Goal: Task Accomplishment & Management: Use online tool/utility

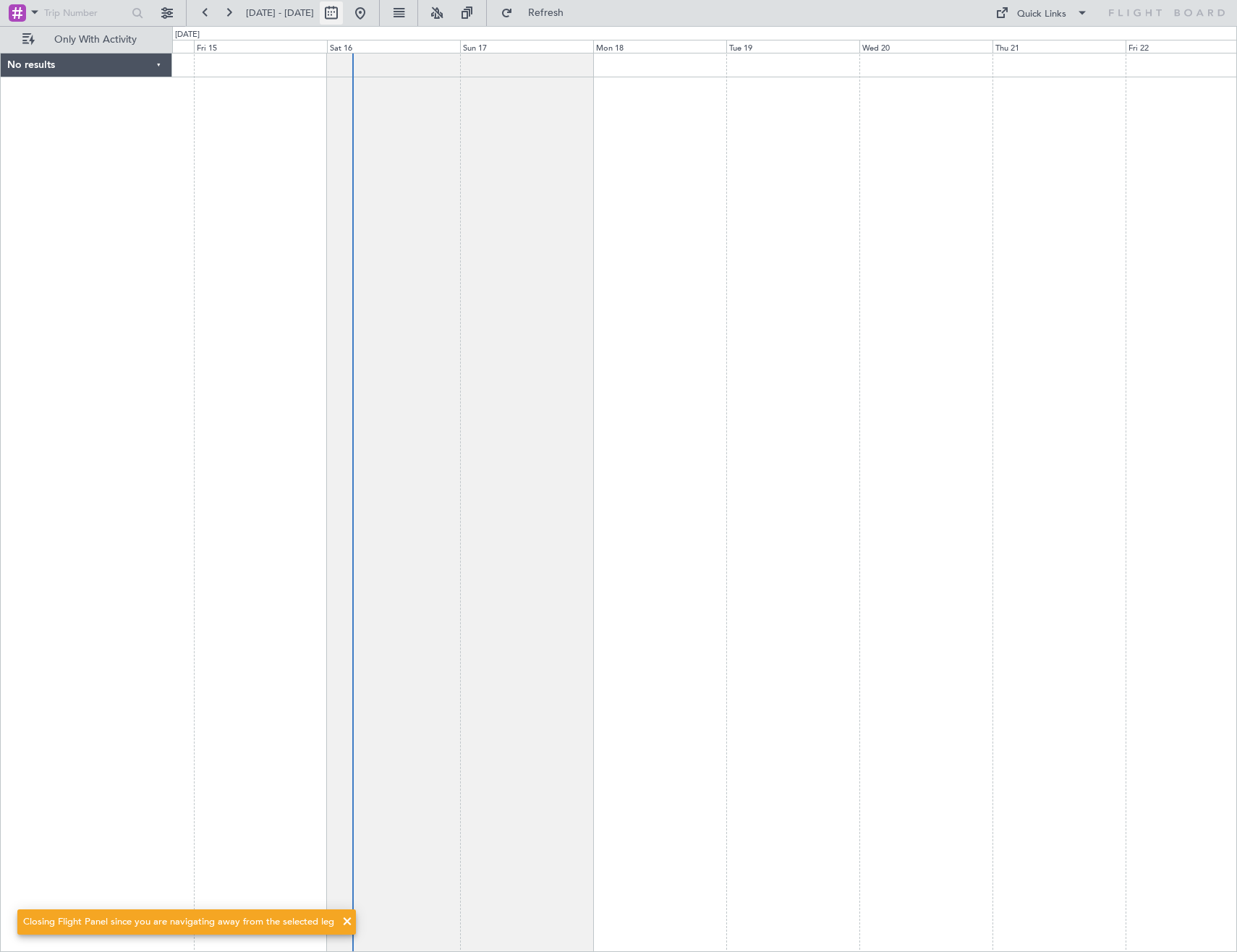
click at [342, 10] on button at bounding box center [331, 13] width 23 height 23
select select "8"
select select "2025"
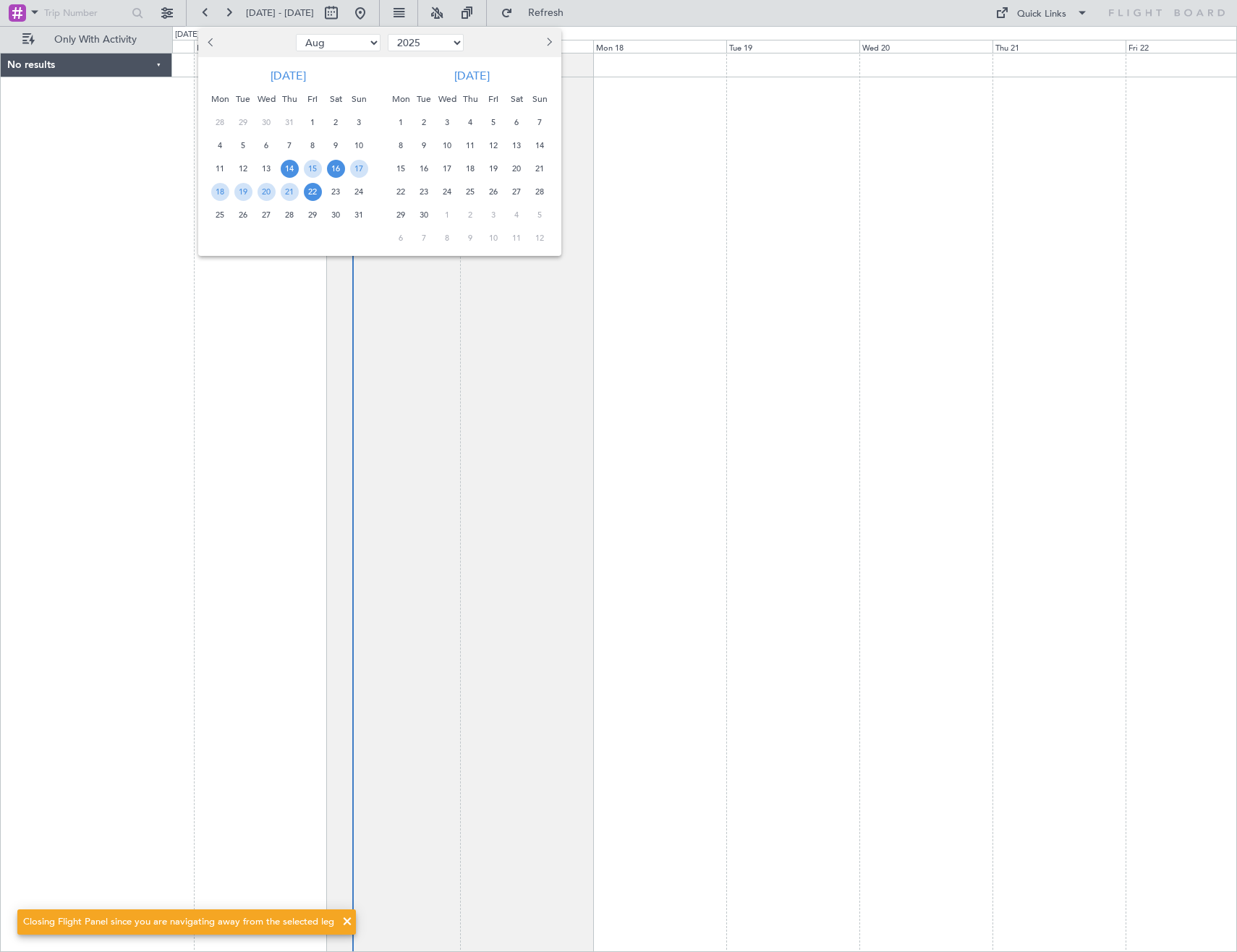
click at [338, 166] on span "16" at bounding box center [336, 169] width 18 height 18
click at [338, 191] on span "23" at bounding box center [336, 192] width 18 height 18
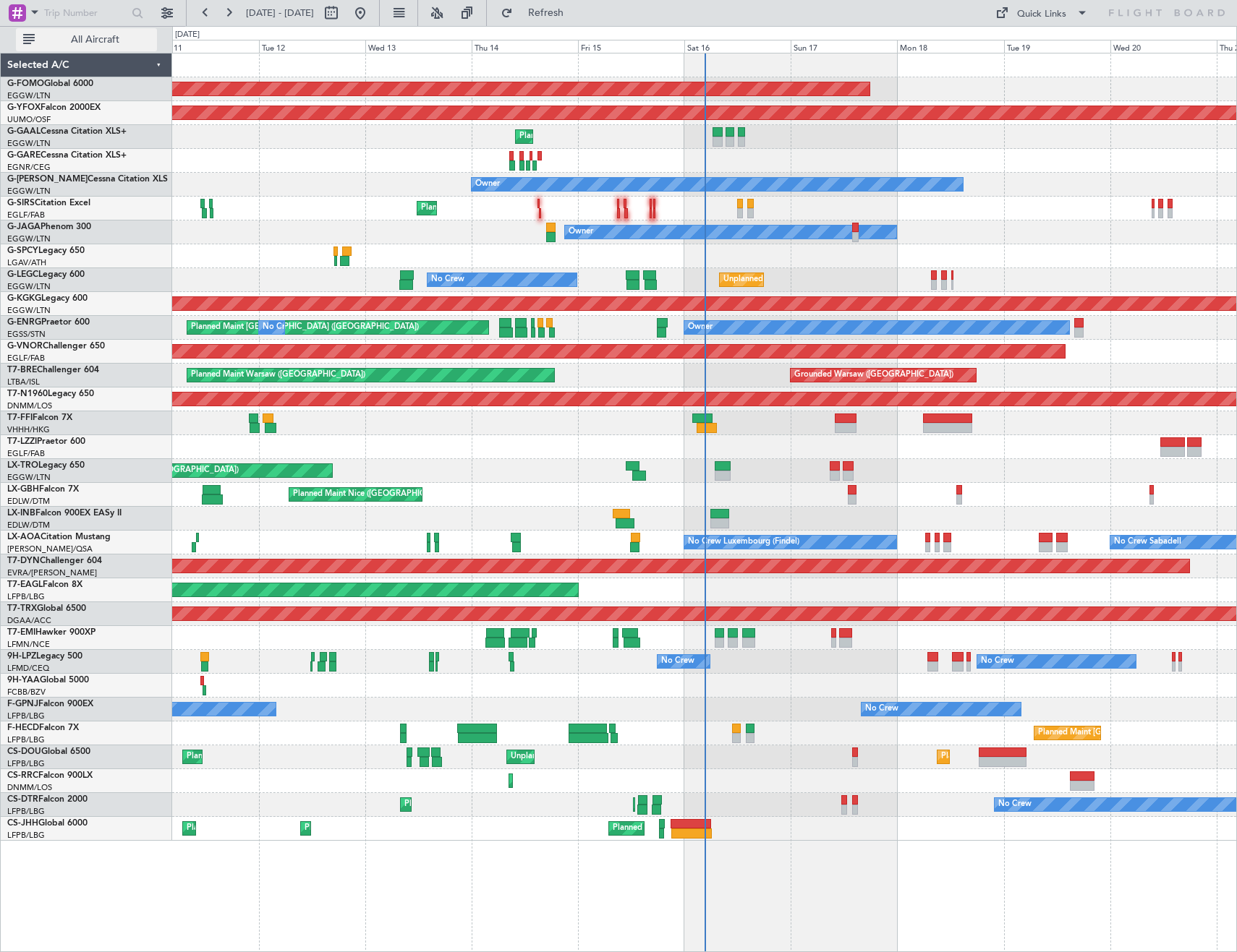
click at [101, 43] on span "All Aircraft" at bounding box center [95, 39] width 115 height 10
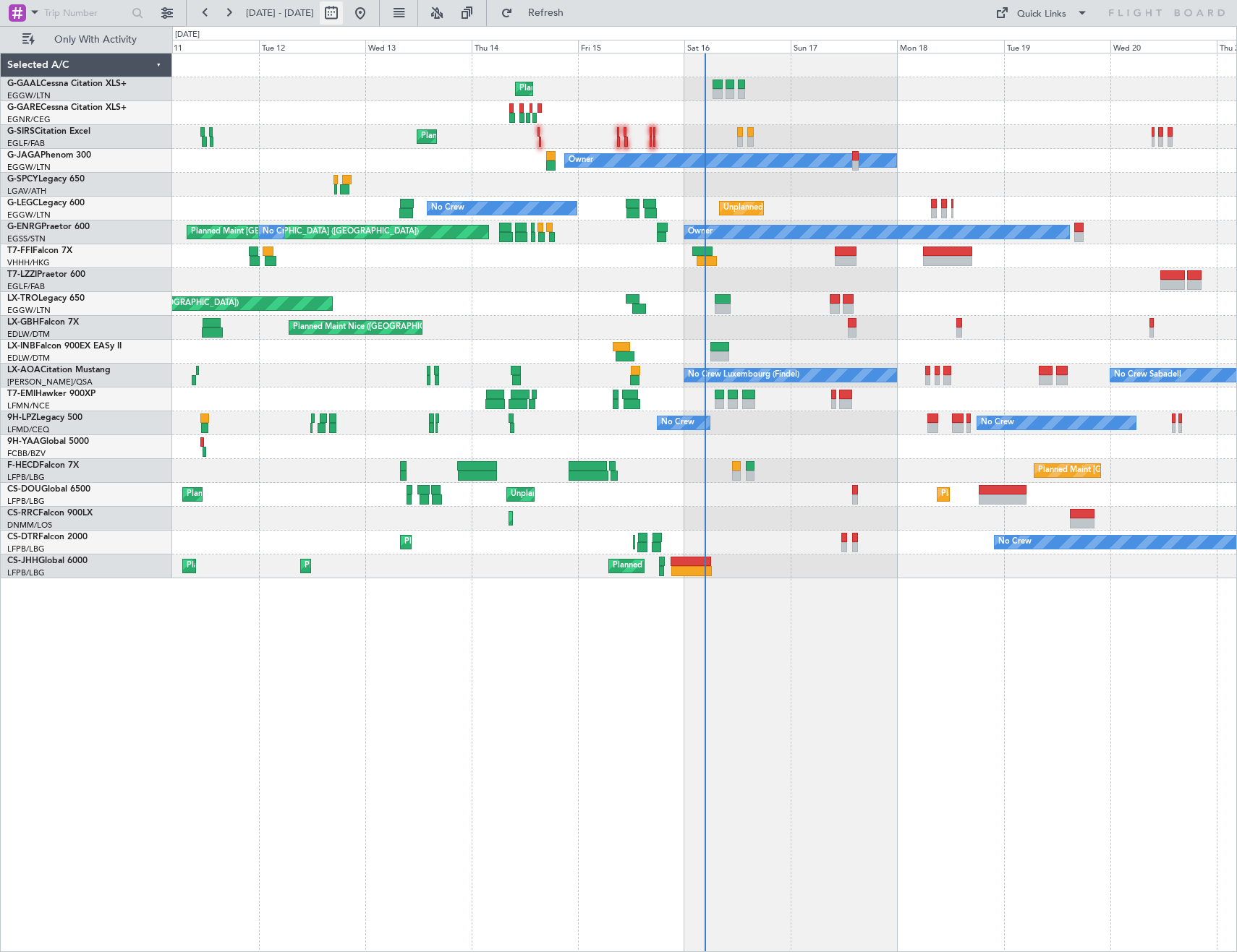
click at [342, 10] on button at bounding box center [331, 13] width 23 height 23
select select "8"
select select "2025"
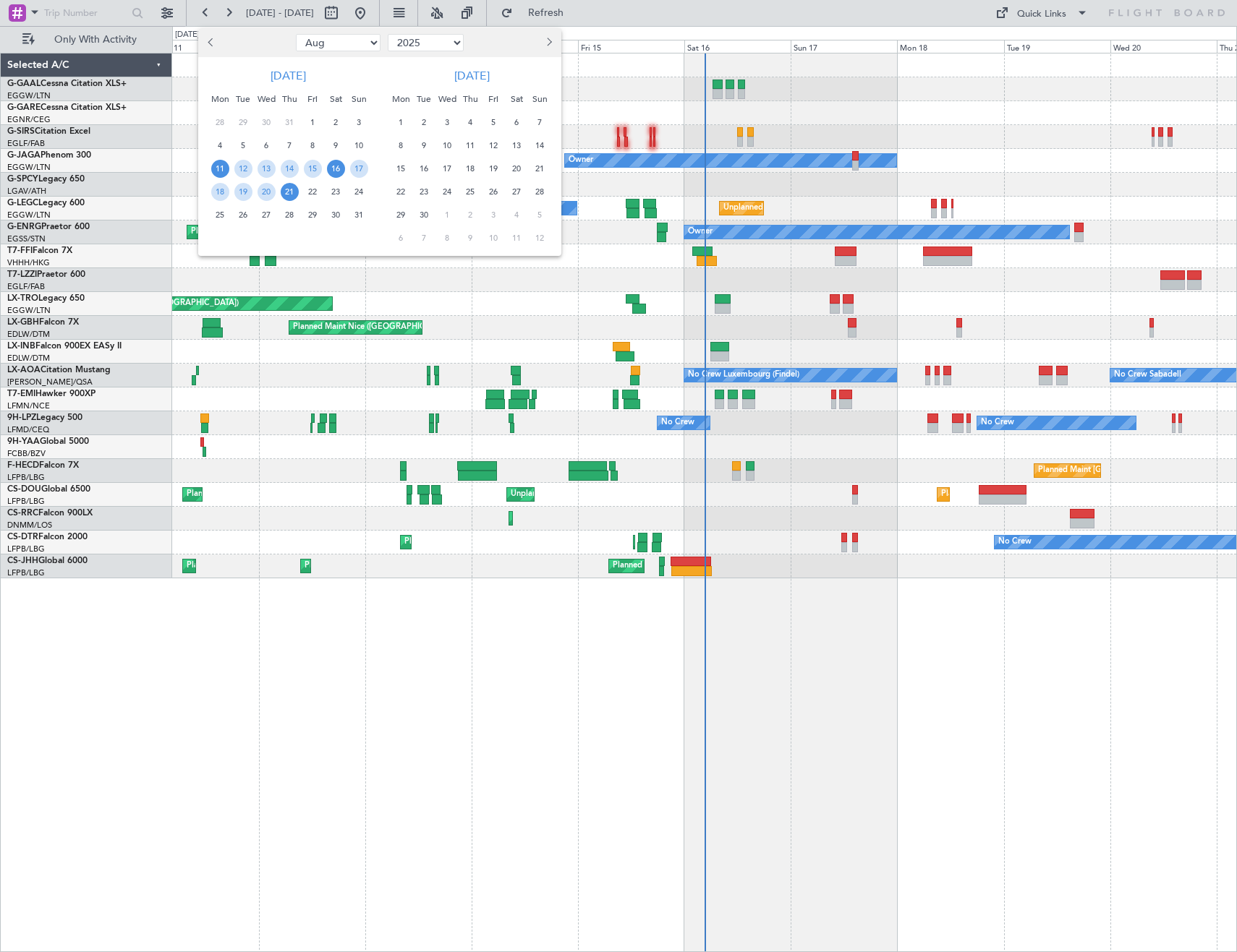
click at [330, 170] on span "16" at bounding box center [336, 169] width 18 height 18
click at [333, 185] on span "23" at bounding box center [336, 192] width 18 height 18
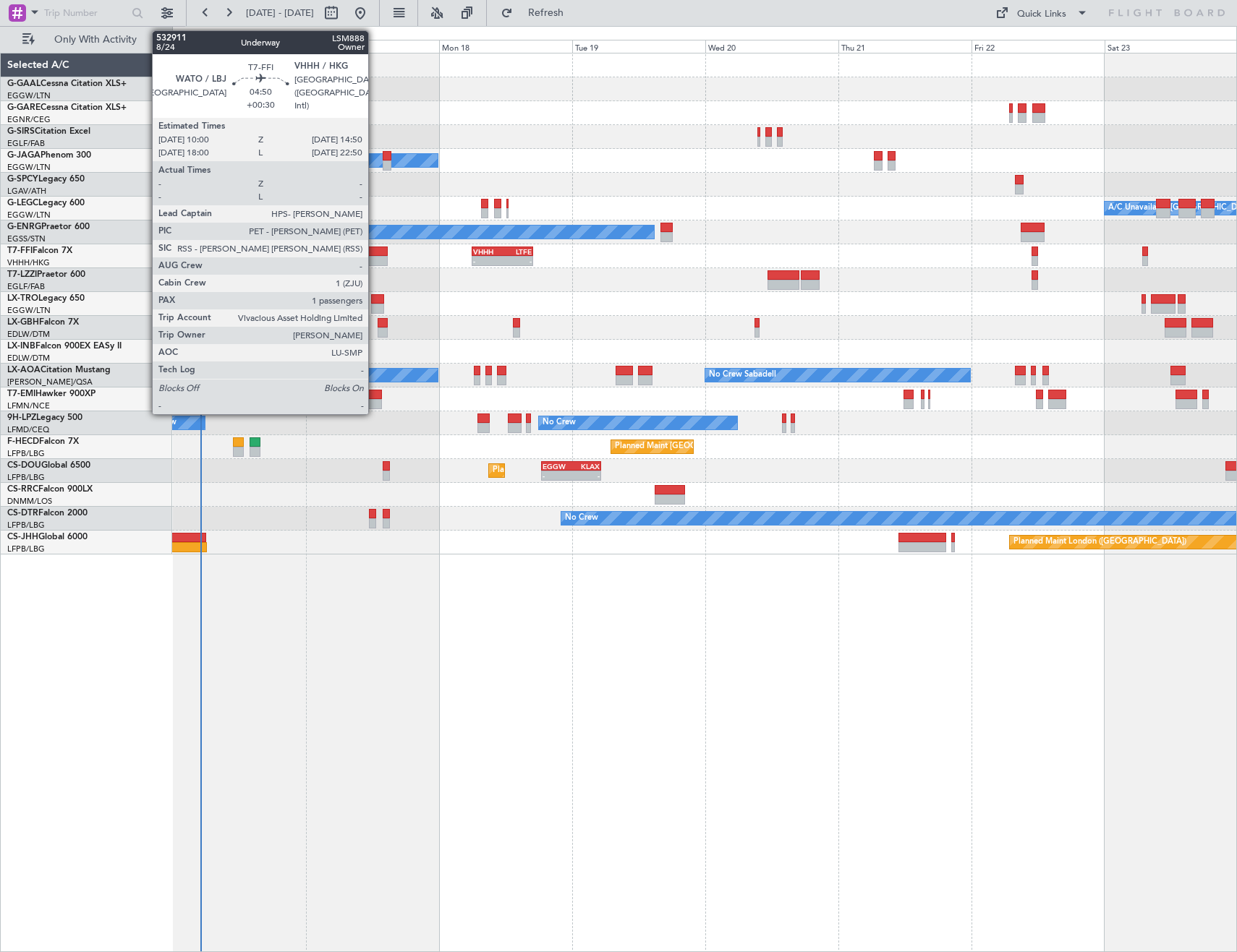
click at [375, 252] on div at bounding box center [375, 251] width 28 height 10
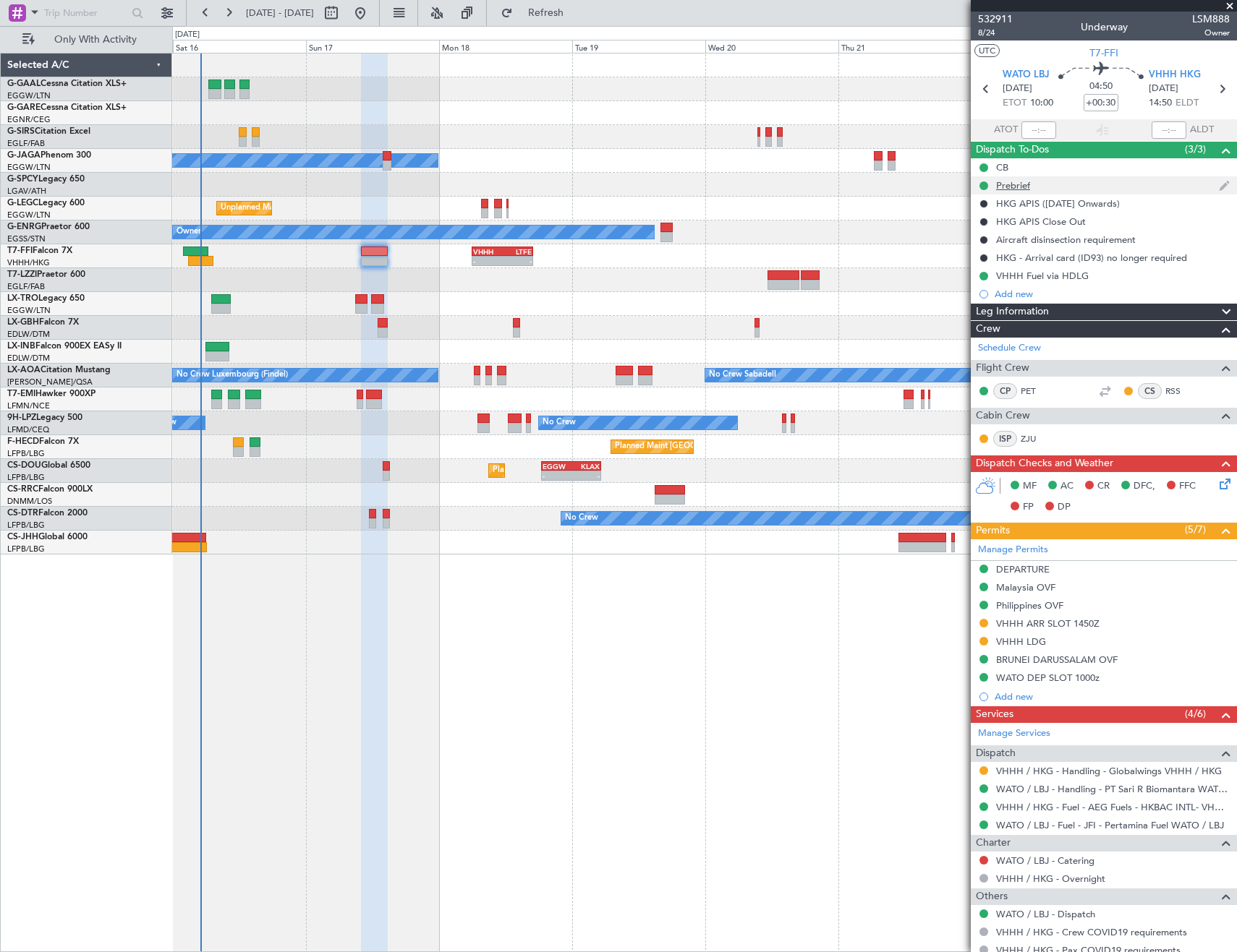
click at [1009, 185] on div "Prebrief" at bounding box center [1012, 185] width 34 height 12
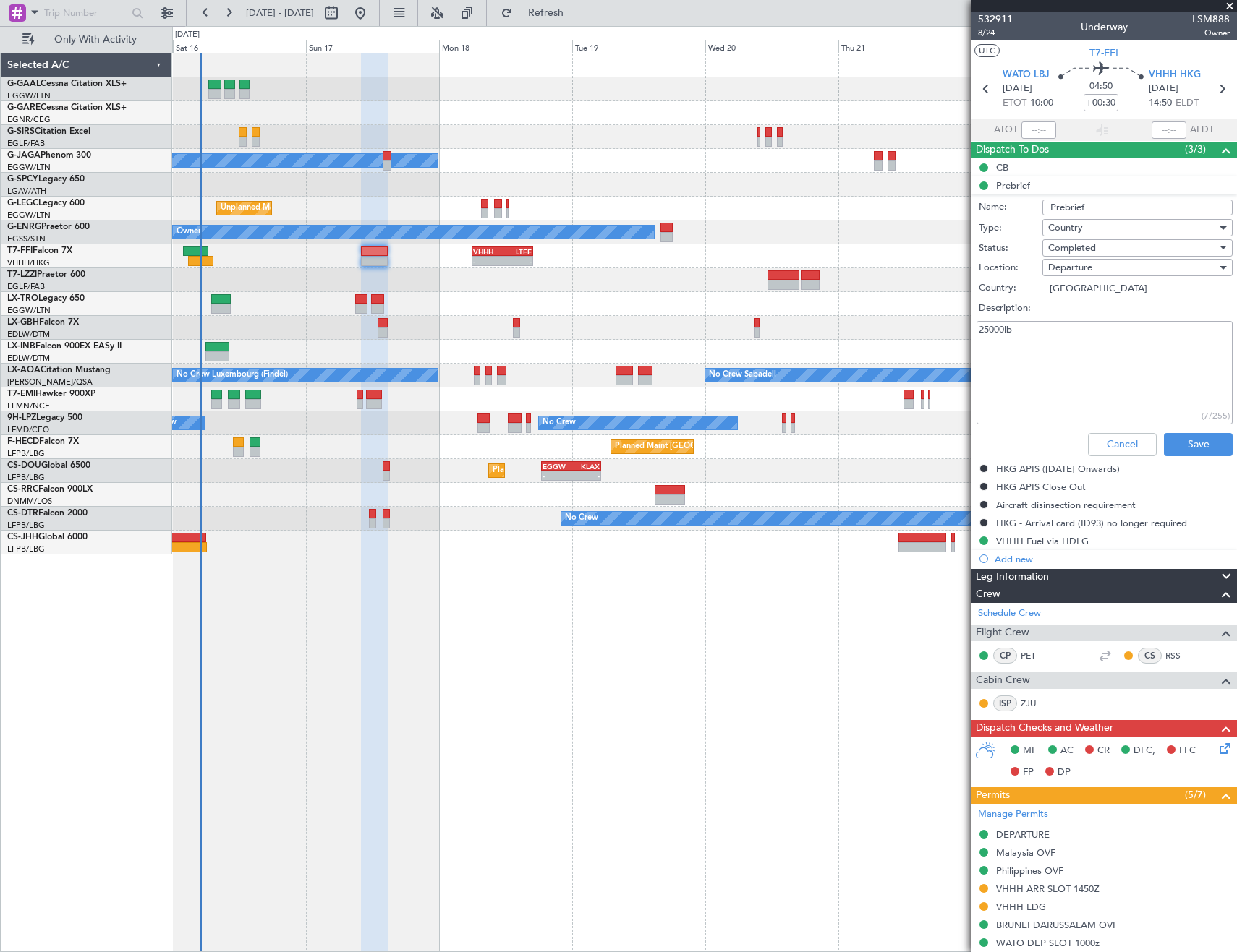
click at [988, 329] on textarea "25000lb" at bounding box center [1104, 373] width 256 height 104
click at [987, 327] on textarea "25000lb" at bounding box center [1104, 373] width 256 height 104
type textarea "19000lb"
click at [1188, 446] on button "Save" at bounding box center [1197, 444] width 68 height 23
